Goal: Find specific page/section: Find specific page/section

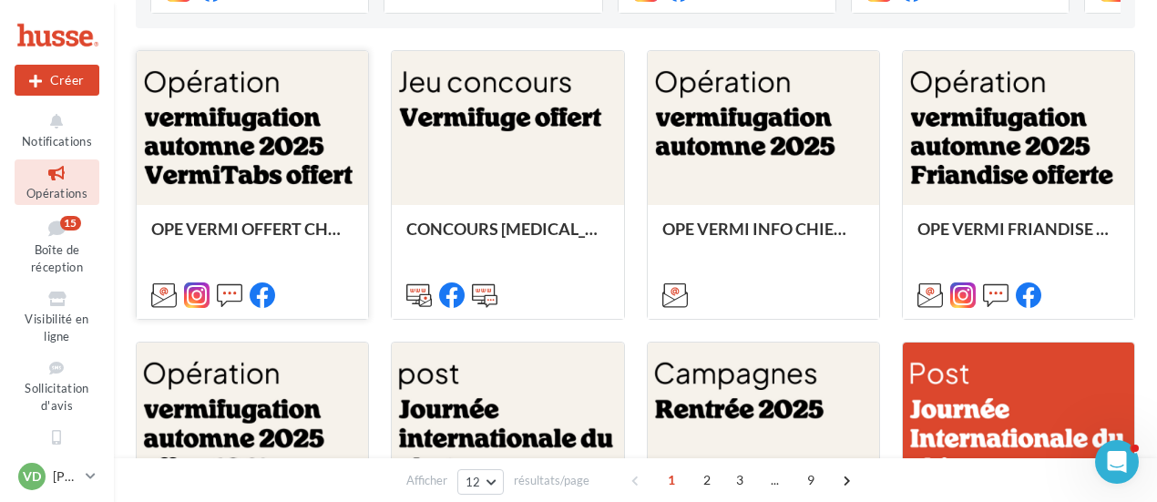
scroll to position [638, 0]
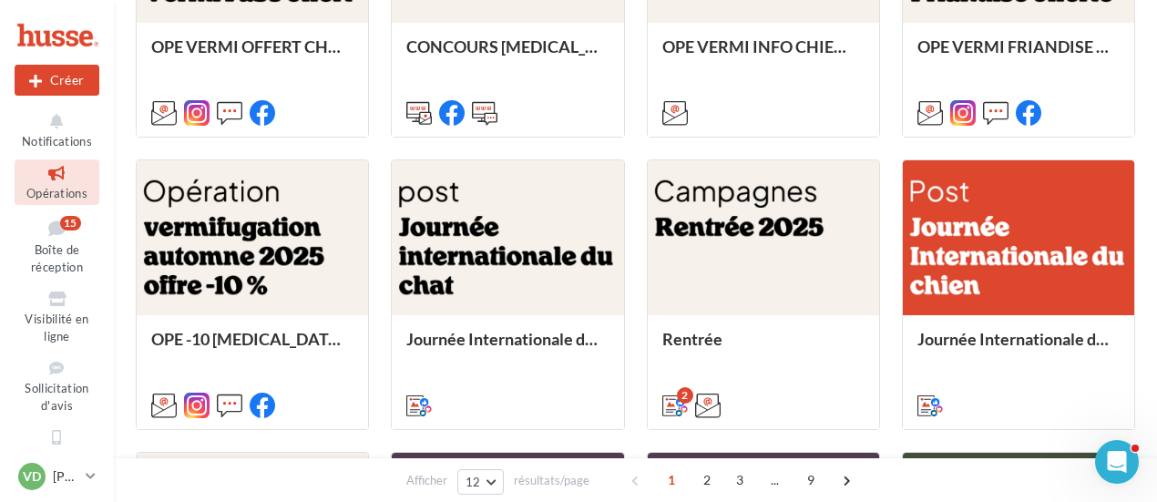
click at [50, 179] on icon at bounding box center [57, 173] width 74 height 21
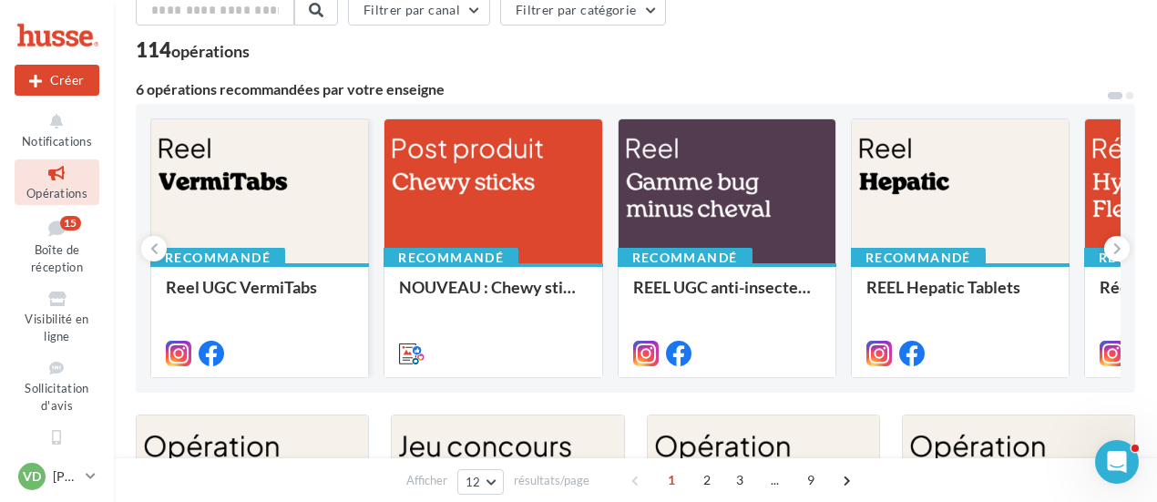
scroll to position [182, 0]
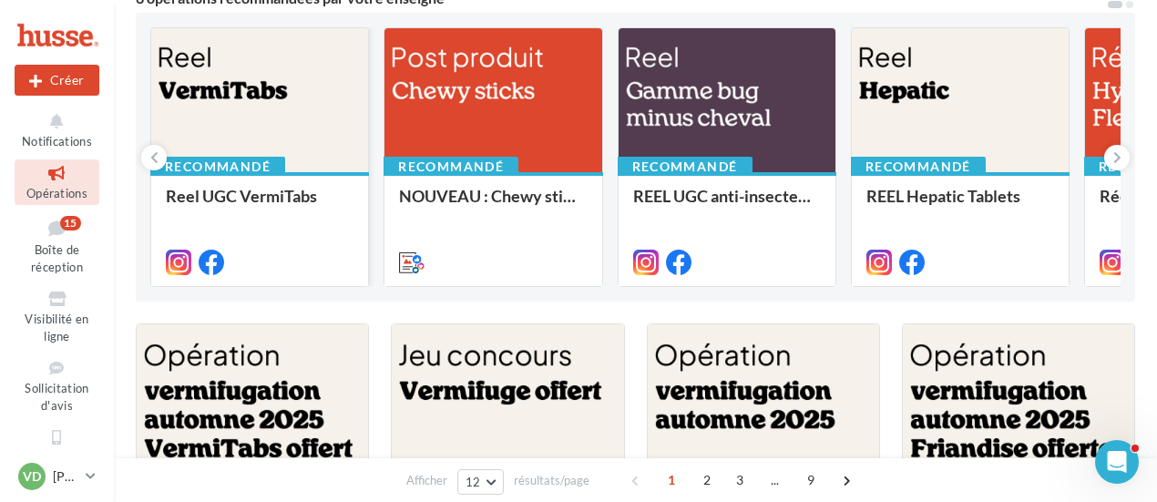
click at [242, 90] on div at bounding box center [259, 101] width 217 height 146
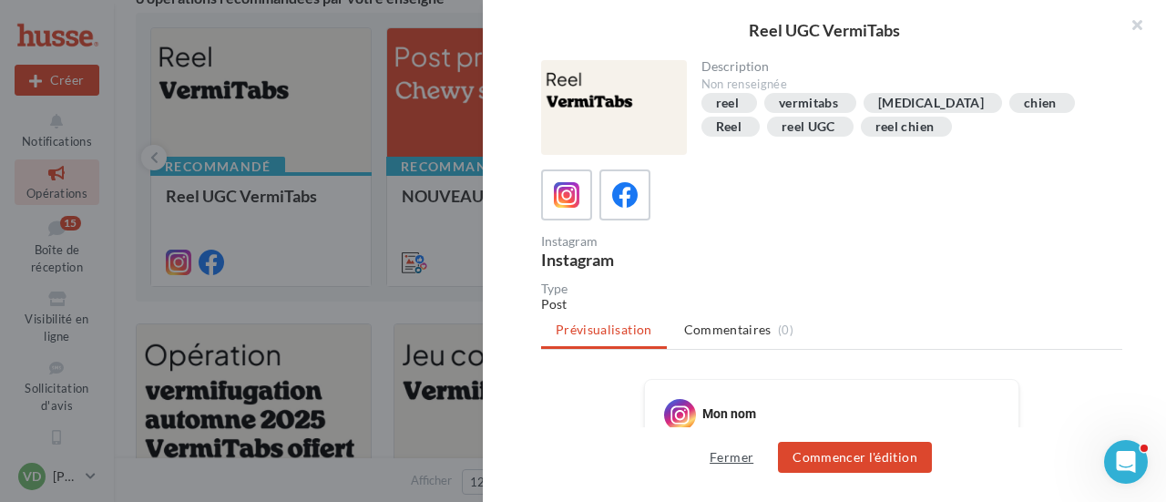
click at [728, 457] on button "Fermer" at bounding box center [731, 457] width 58 height 22
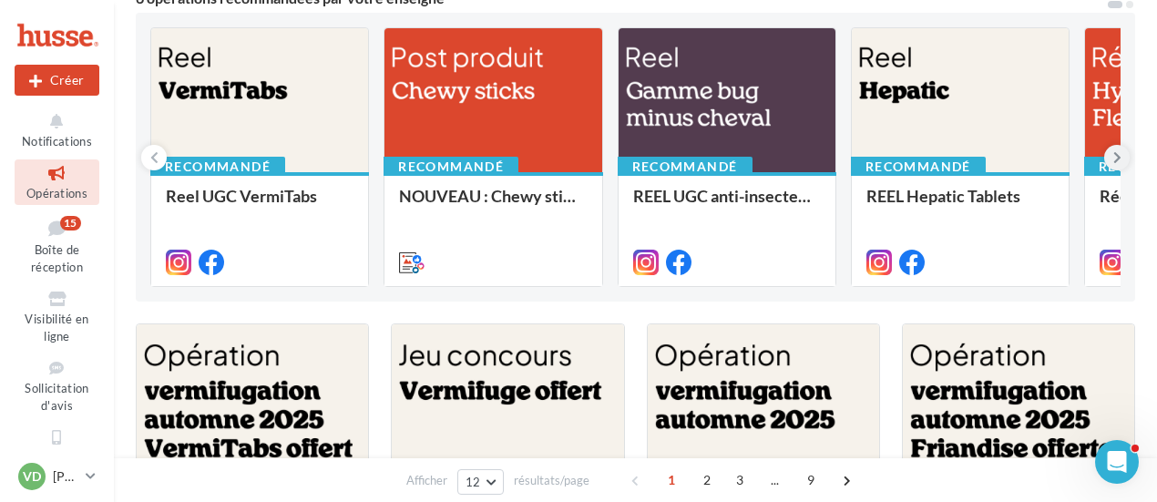
click at [1119, 155] on icon at bounding box center [1117, 157] width 8 height 18
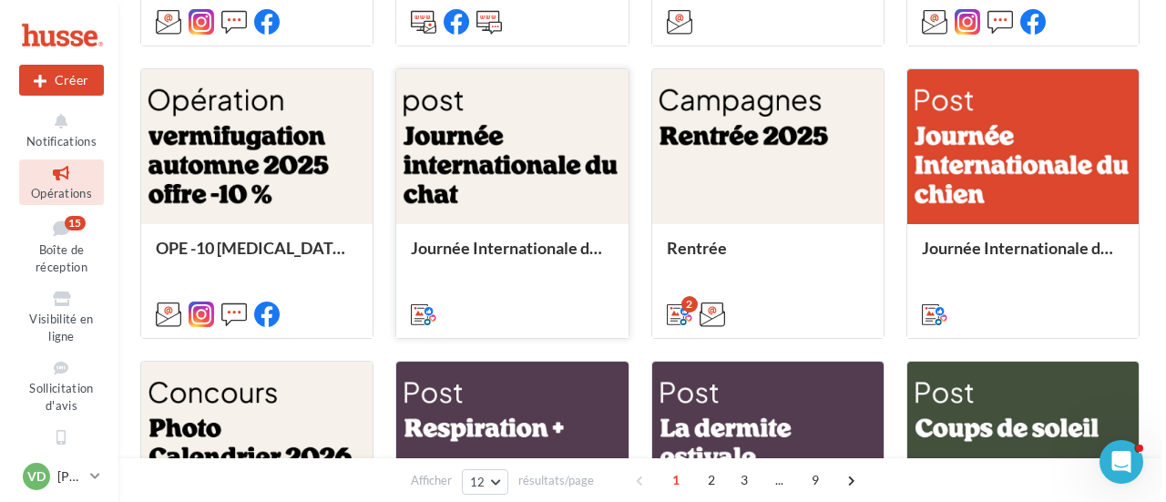
scroll to position [820, 0]
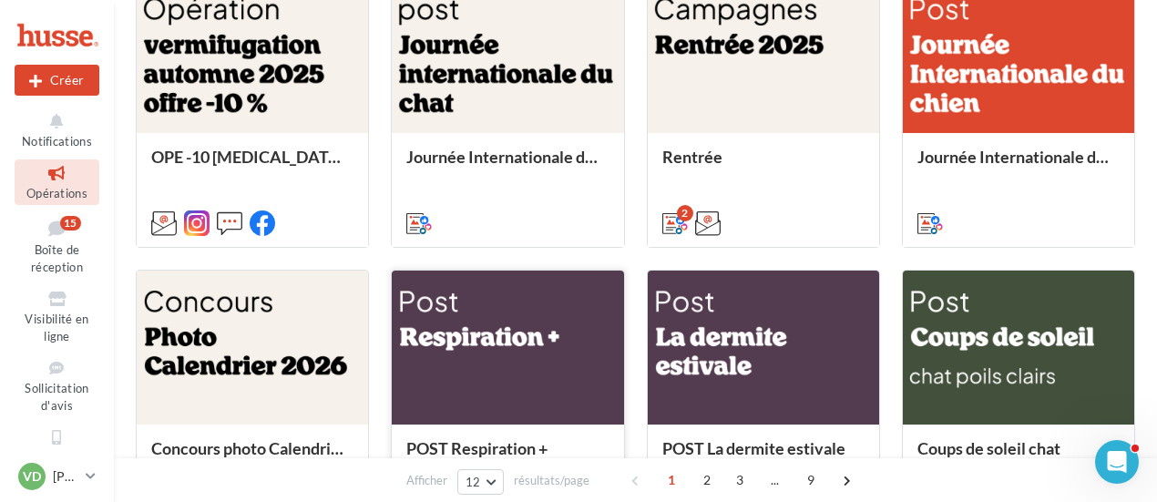
click at [469, 343] on div at bounding box center [507, 349] width 231 height 156
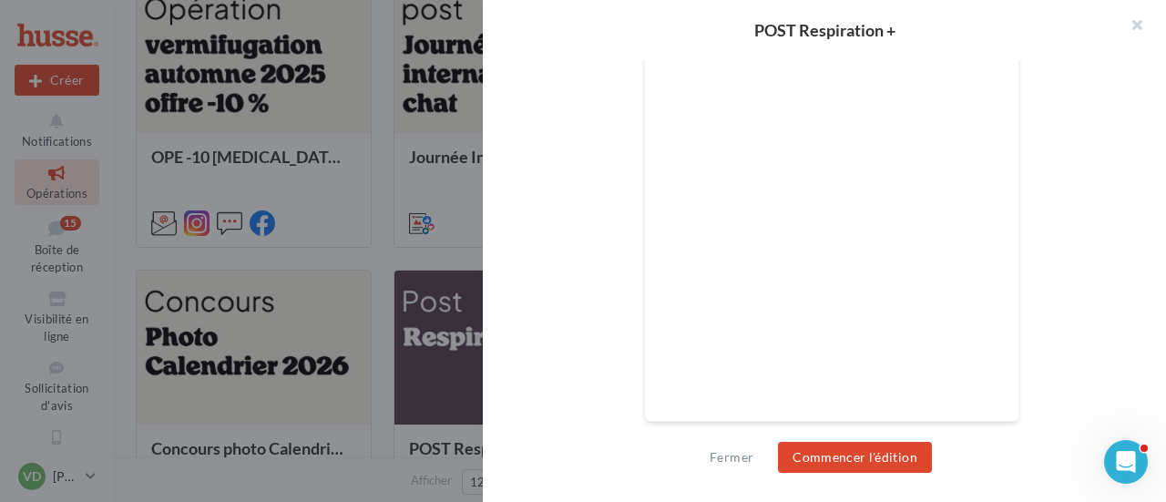
scroll to position [530, 0]
